Goal: Complete application form

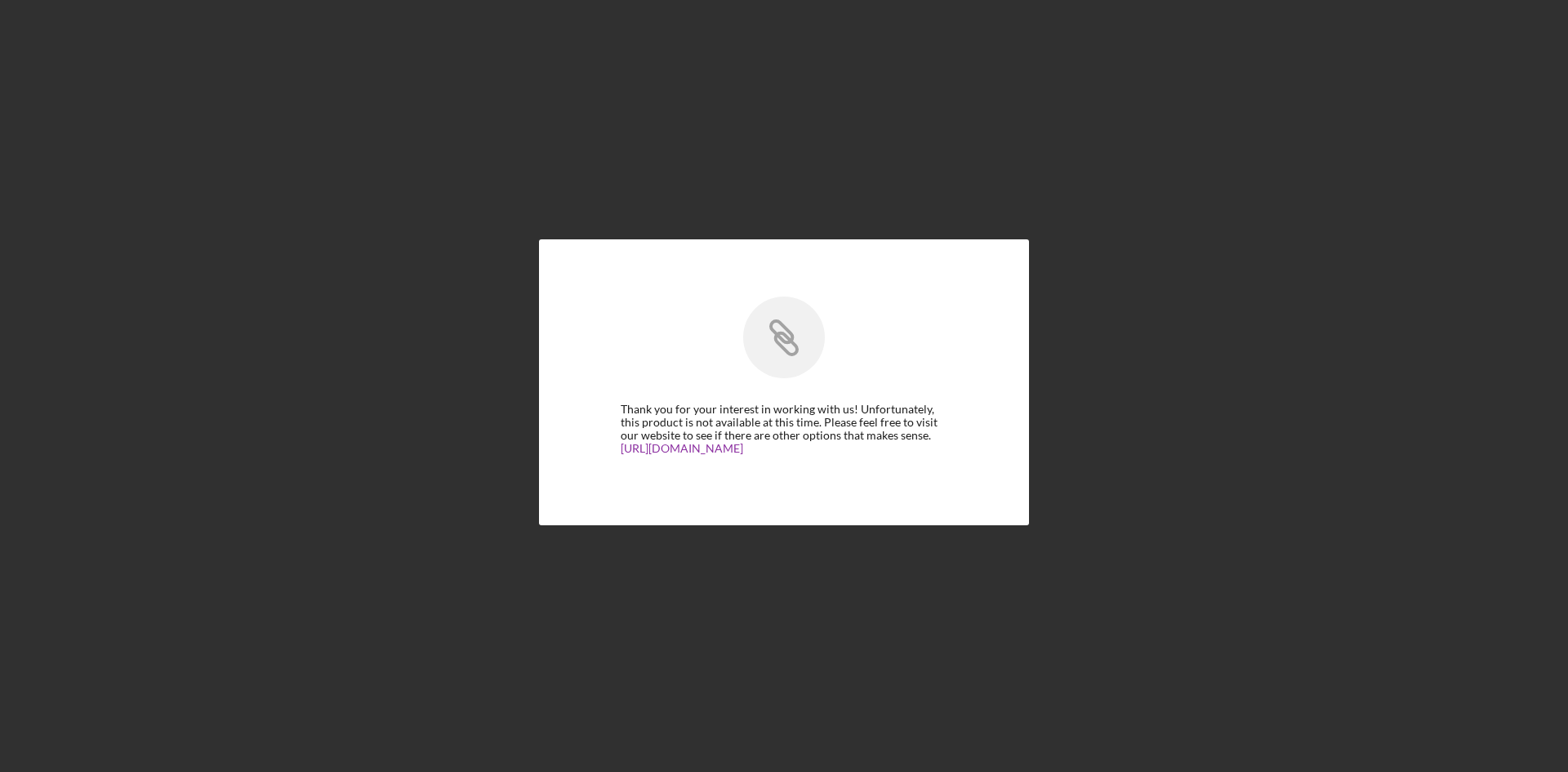
click at [824, 376] on icon "Icon/Link" at bounding box center [784, 337] width 81 height 81
